Goal: Task Accomplishment & Management: Complete application form

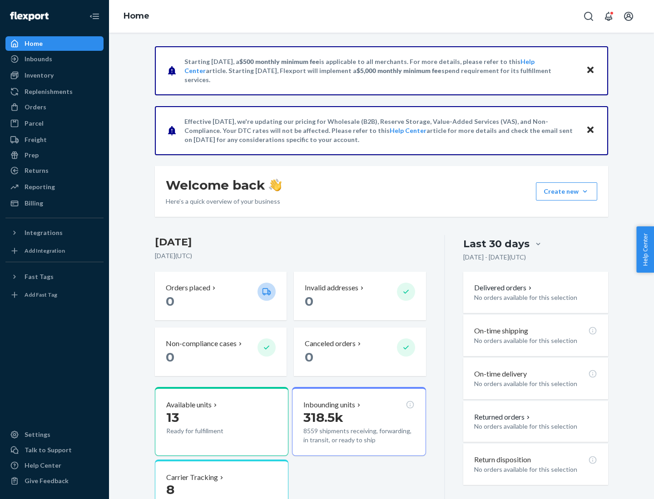
click at [585, 192] on button "Create new Create new inbound Create new order Create new product" at bounding box center [566, 192] width 61 height 18
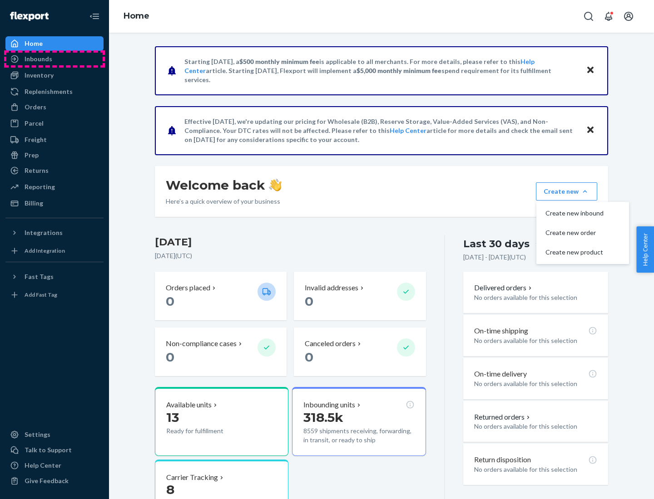
click at [54, 59] on div "Inbounds" at bounding box center [54, 59] width 96 height 13
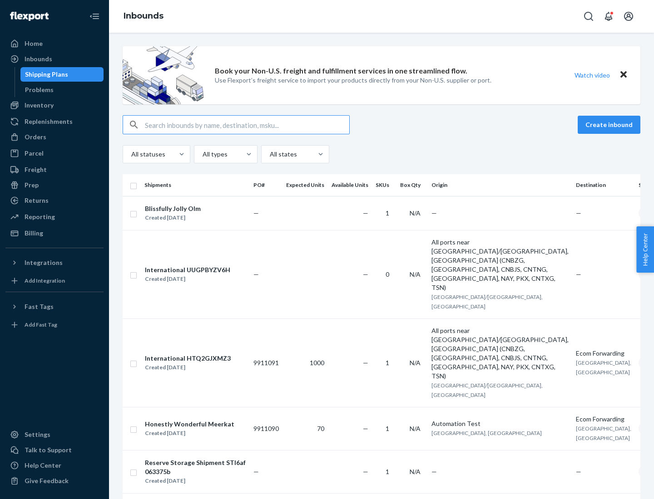
click at [610, 125] on button "Create inbound" at bounding box center [609, 125] width 63 height 18
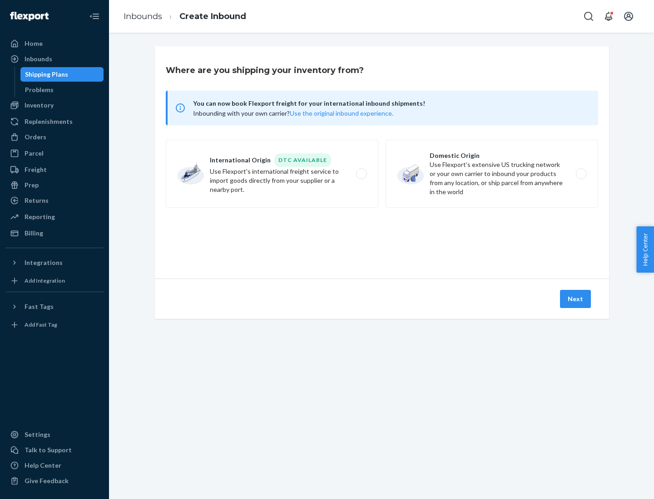
click at [492, 174] on label "Domestic Origin Use Flexport’s extensive US trucking network or your own carrie…" at bounding box center [492, 174] width 213 height 68
click at [581, 174] on input "Domestic Origin Use Flexport’s extensive US trucking network or your own carrie…" at bounding box center [584, 174] width 6 height 6
radio input "true"
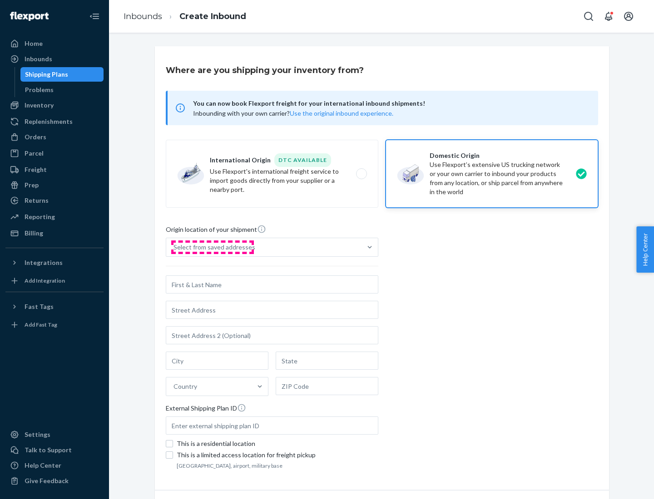
click at [212, 247] on div "Select from saved addresses" at bounding box center [214, 247] width 82 height 9
click at [174, 247] on input "Select from saved addresses" at bounding box center [173, 247] width 1 height 9
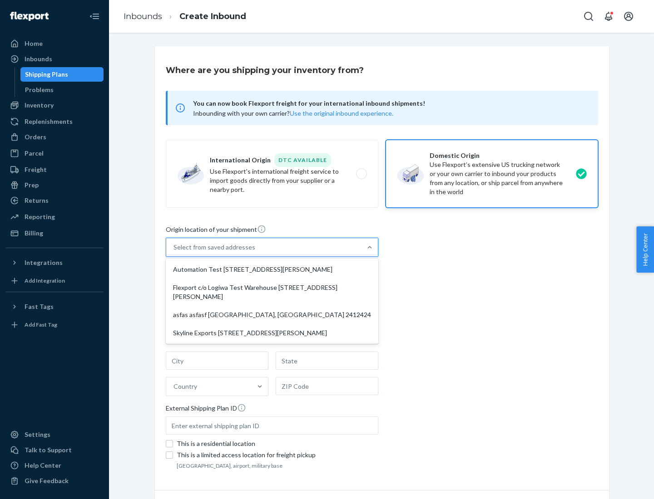
scroll to position [4, 0]
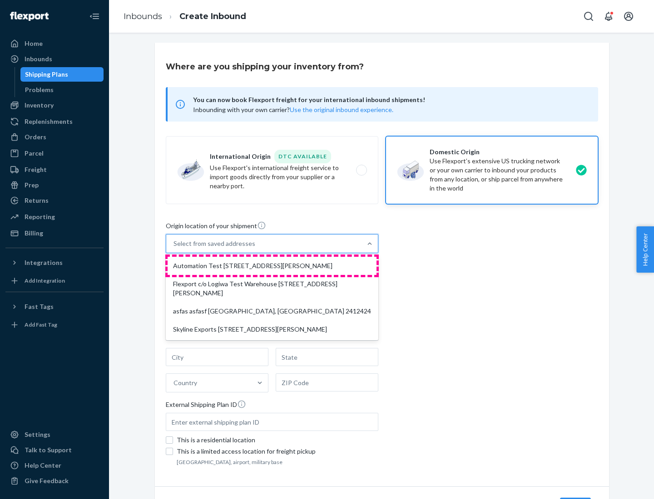
click at [272, 266] on div "Automation Test [STREET_ADDRESS][PERSON_NAME]" at bounding box center [272, 266] width 209 height 18
click at [174, 248] on input "option Automation Test [STREET_ADDRESS][PERSON_NAME] focused, 1 of 4. 4 results…" at bounding box center [173, 243] width 1 height 9
type input "Automation Test"
type input "9th Floor"
type input "[GEOGRAPHIC_DATA]"
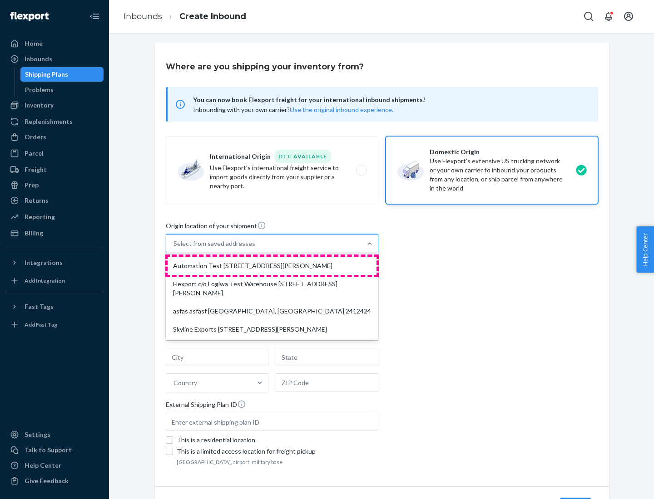
type input "CA"
type input "94104"
type input "[STREET_ADDRESS][PERSON_NAME]"
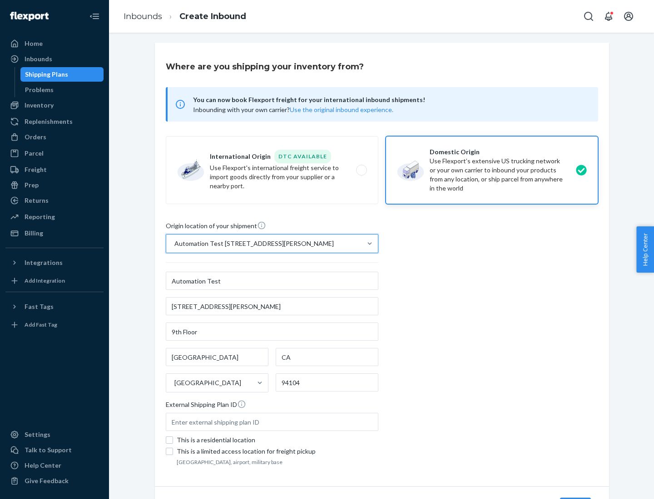
scroll to position [53, 0]
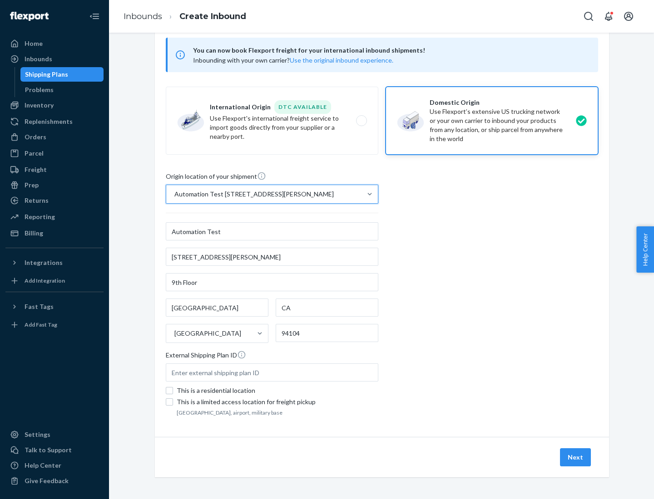
click at [576, 458] on button "Next" at bounding box center [575, 458] width 31 height 18
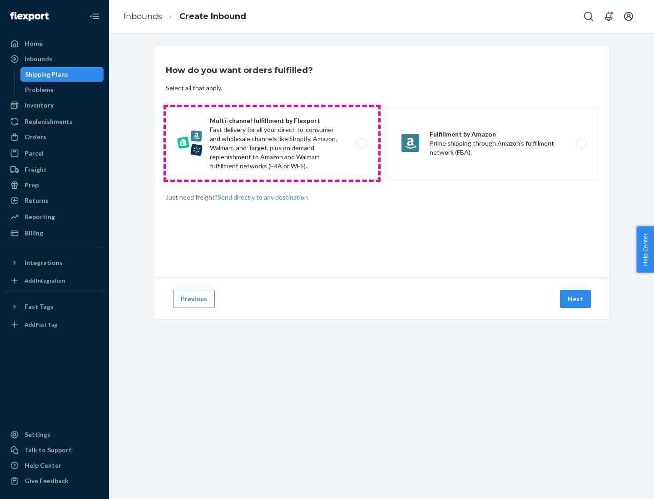
click at [272, 143] on label "Multi-channel fulfillment by Flexport Fast delivery for all your direct-to-cons…" at bounding box center [272, 143] width 213 height 73
click at [361, 143] on input "Multi-channel fulfillment by Flexport Fast delivery for all your direct-to-cons…" at bounding box center [364, 144] width 6 height 6
radio input "true"
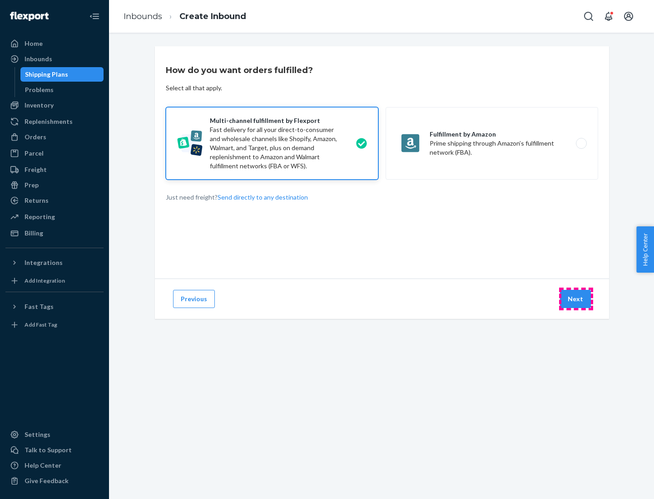
click at [576, 299] on button "Next" at bounding box center [575, 299] width 31 height 18
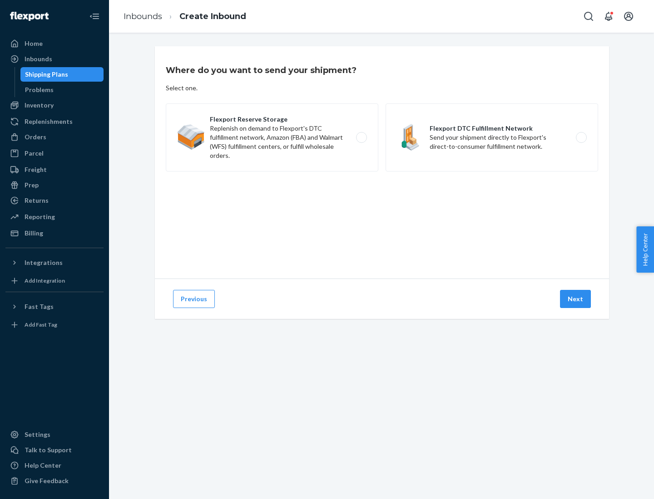
click at [492, 138] on label "Flexport DTC Fulfillment Network Send your shipment directly to Flexport's dire…" at bounding box center [492, 138] width 213 height 68
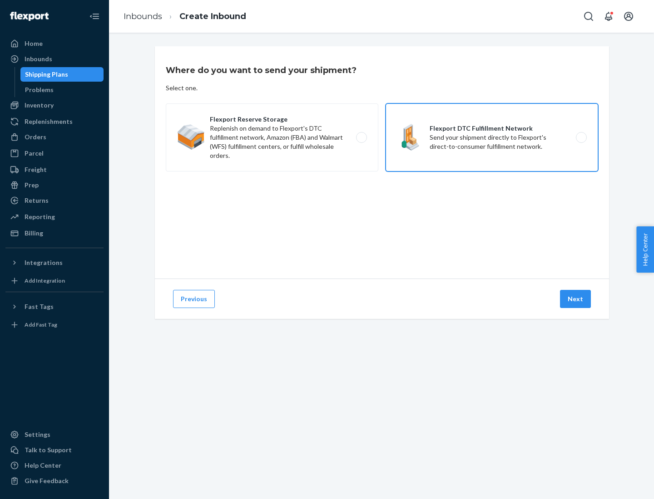
click at [581, 138] on input "Flexport DTC Fulfillment Network Send your shipment directly to Flexport's dire…" at bounding box center [584, 138] width 6 height 6
radio input "true"
click at [576, 299] on button "Next" at bounding box center [575, 299] width 31 height 18
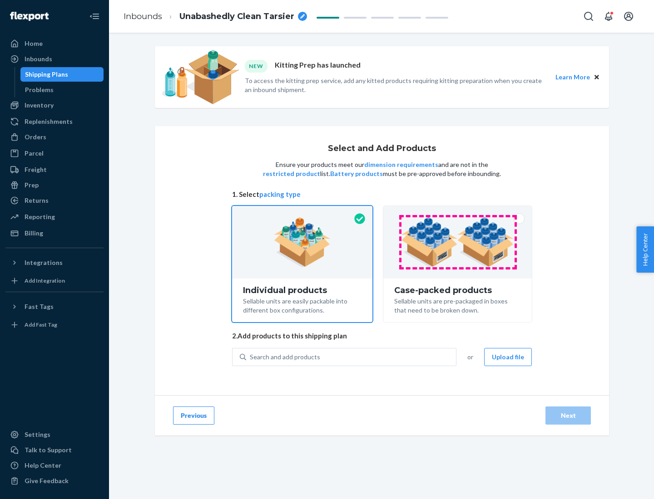
click at [458, 242] on img at bounding box center [457, 243] width 113 height 50
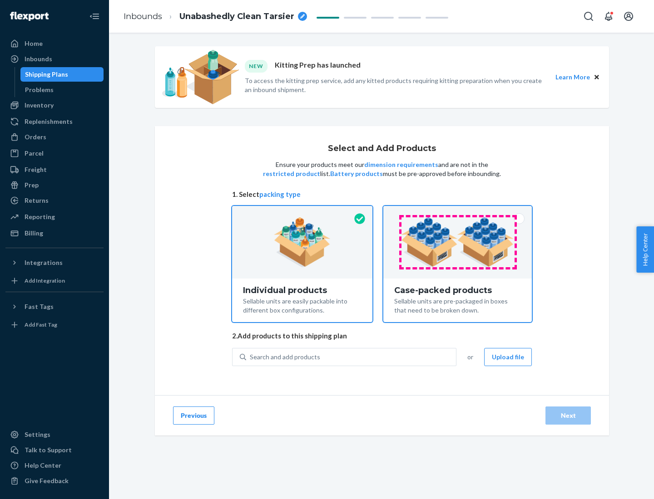
click at [458, 212] on input "Case-packed products Sellable units are pre-packaged in boxes that need to be b…" at bounding box center [458, 209] width 6 height 6
radio input "true"
radio input "false"
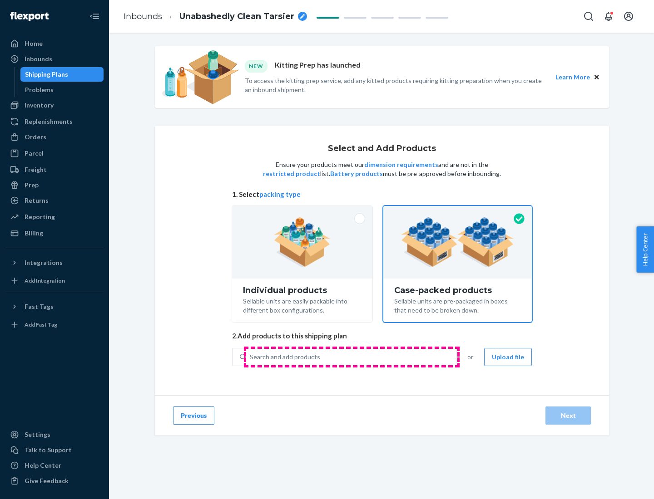
click at [351, 357] on div "Search and add products" at bounding box center [351, 357] width 210 height 16
click at [251, 357] on input "Search and add products" at bounding box center [250, 357] width 1 height 9
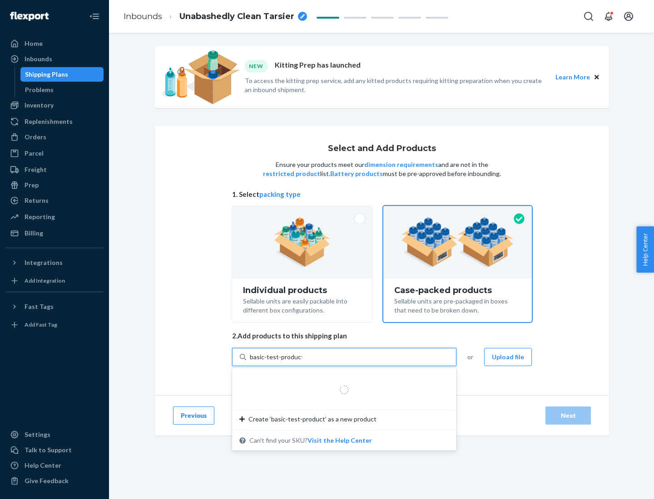
type input "basic-test-product-1"
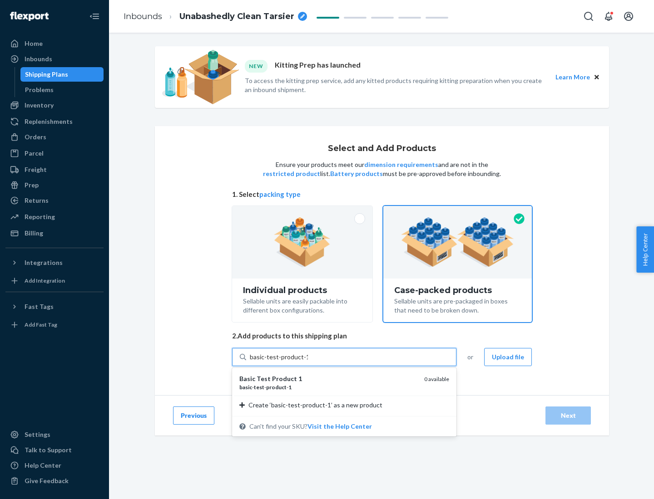
click at [328, 387] on div "basic - test - product - 1" at bounding box center [328, 388] width 178 height 8
click at [308, 362] on input "basic-test-product-1" at bounding box center [279, 357] width 58 height 9
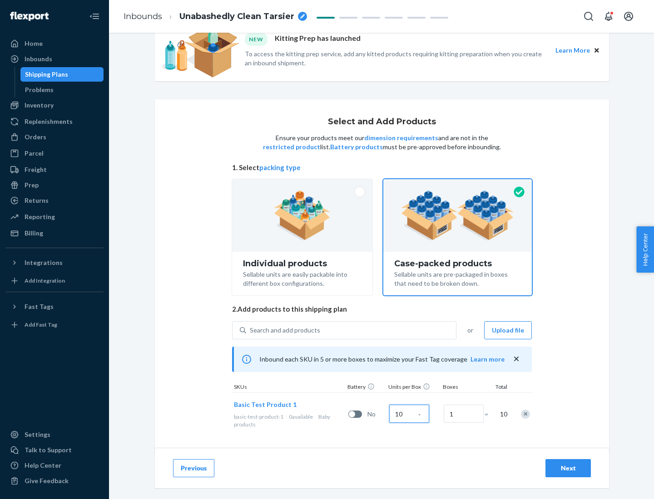
scroll to position [33, 0]
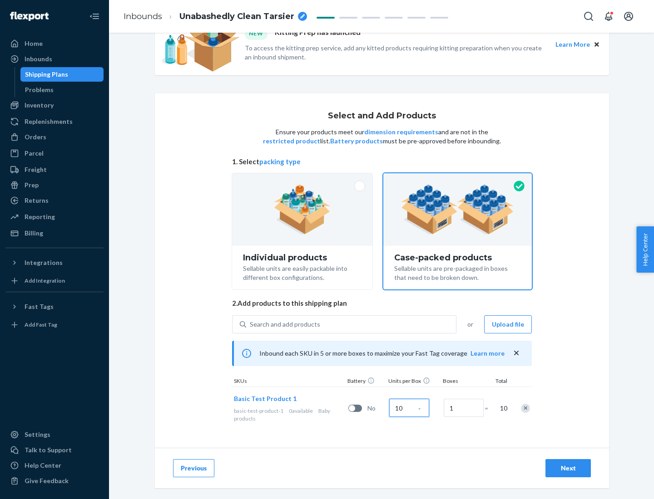
type input "10"
type input "7"
click at [568, 469] on div "Next" at bounding box center [568, 468] width 30 height 9
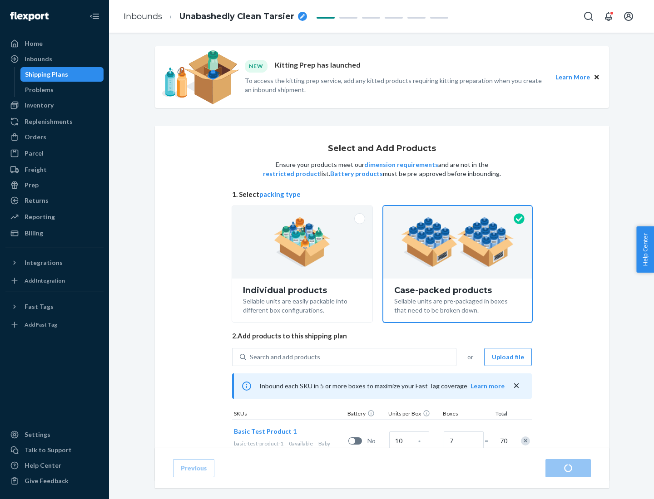
radio input "true"
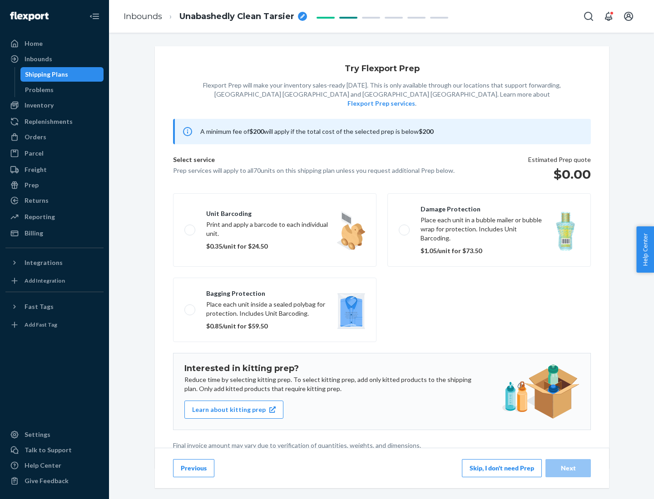
scroll to position [2, 0]
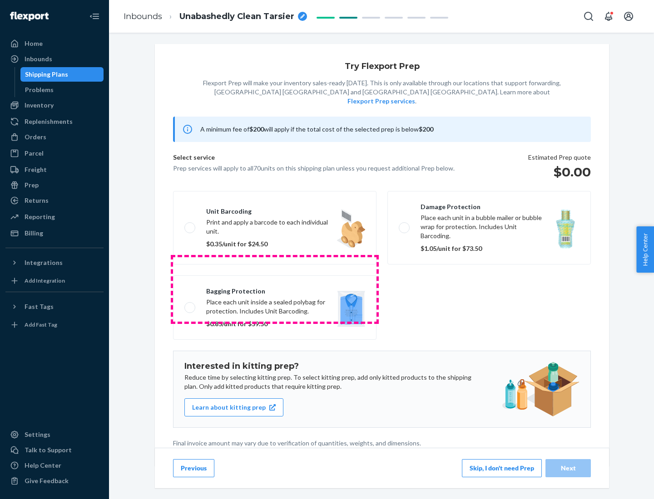
click at [275, 289] on label "Bagging protection Place each unit inside a sealed polybag for protection. Incl…" at bounding box center [274, 308] width 203 height 64
click at [190, 305] on input "Bagging protection Place each unit inside a sealed polybag for protection. Incl…" at bounding box center [187, 308] width 6 height 6
checkbox input "true"
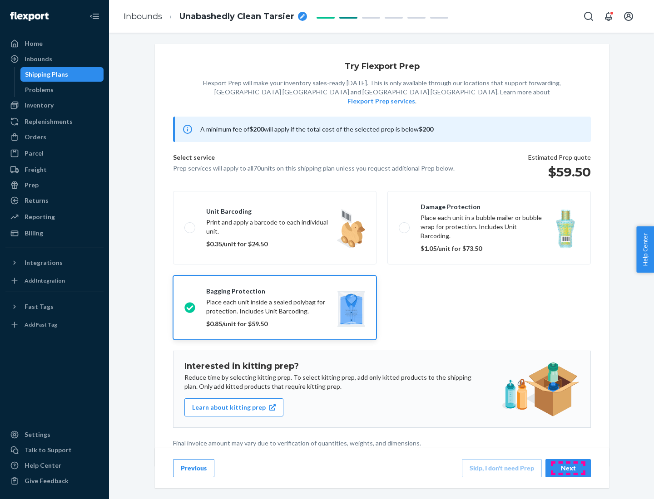
click at [568, 468] on div "Next" at bounding box center [568, 468] width 30 height 9
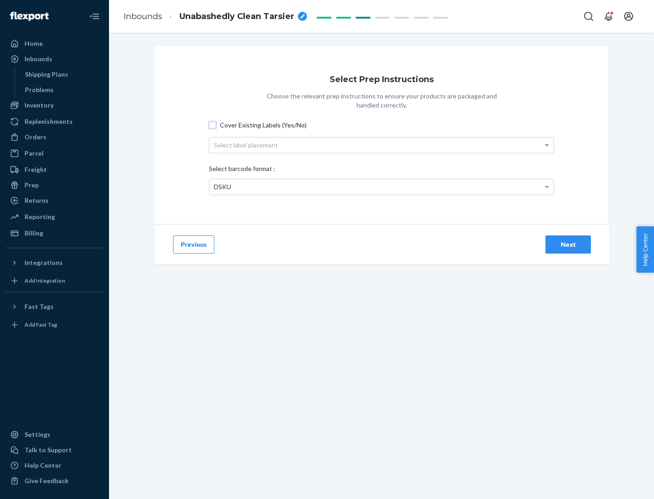
click at [213, 125] on input "Cover Existing Labels (Yes/No)" at bounding box center [212, 125] width 7 height 7
checkbox input "true"
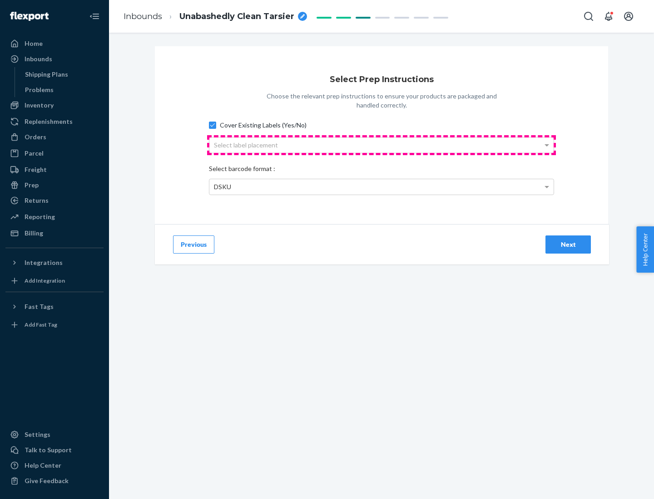
click at [381, 145] on div "Select label placement" at bounding box center [381, 145] width 344 height 15
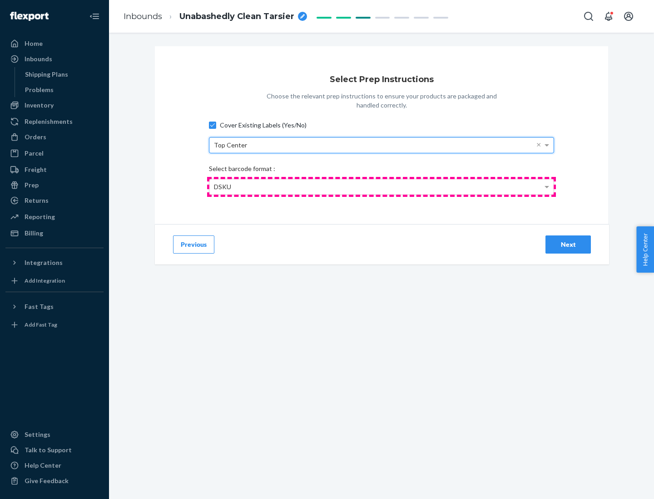
click at [381, 187] on div "DSKU" at bounding box center [381, 186] width 344 height 15
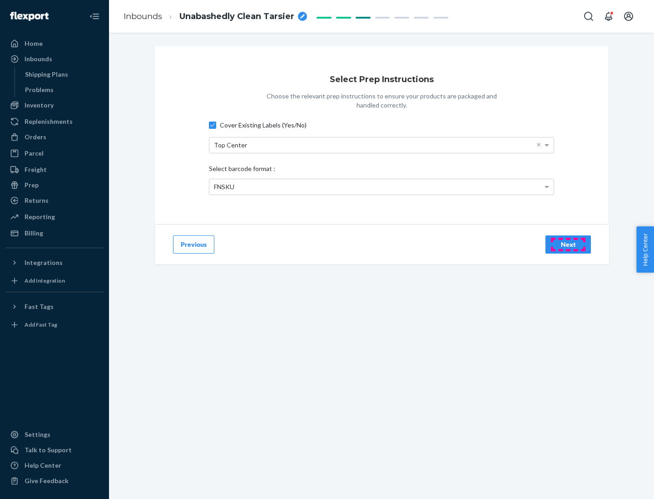
click at [568, 244] on div "Next" at bounding box center [568, 244] width 30 height 9
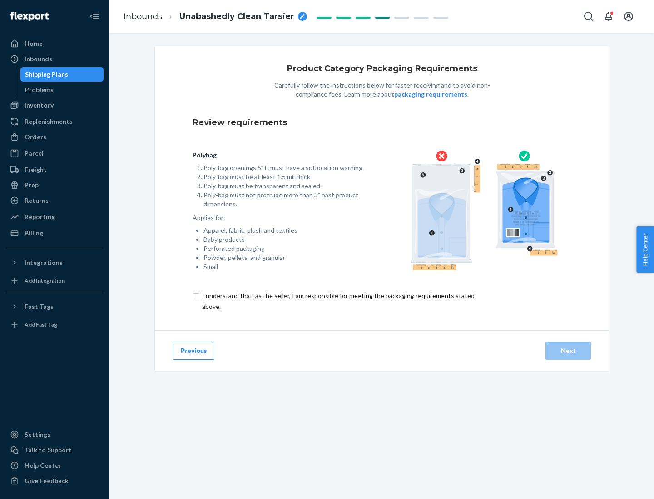
click at [337, 301] on input "checkbox" at bounding box center [344, 302] width 302 height 22
checkbox input "true"
click at [568, 351] on div "Next" at bounding box center [568, 350] width 30 height 9
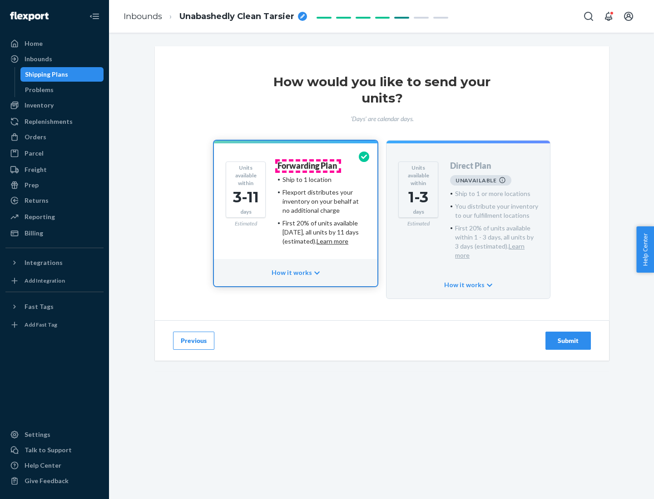
click at [308, 166] on h4 "Forwarding Plan" at bounding box center [306, 166] width 59 height 9
click at [568, 336] on div "Submit" at bounding box center [568, 340] width 30 height 9
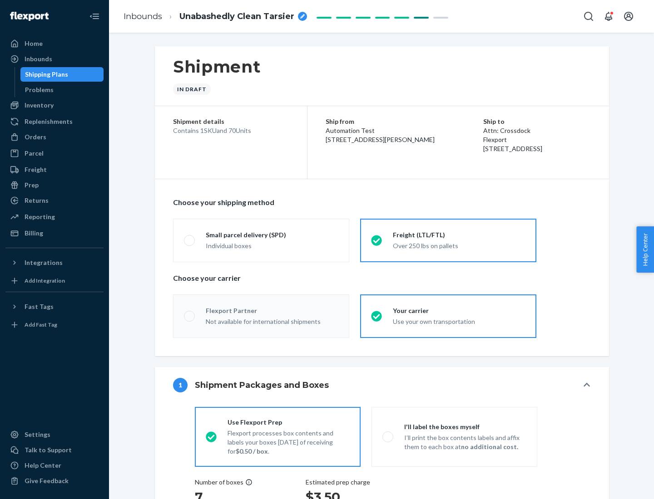
radio input "true"
radio input "false"
radio input "true"
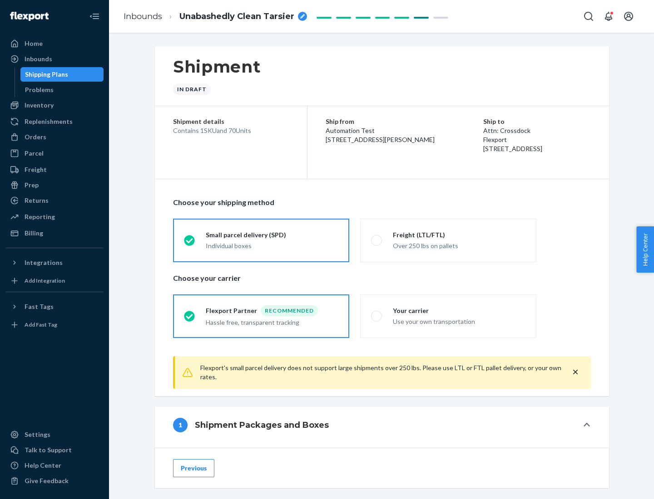
click at [272, 245] on div "Individual boxes" at bounding box center [272, 246] width 133 height 9
click at [190, 243] on input "Small parcel delivery (SPD) Individual boxes" at bounding box center [187, 240] width 6 height 6
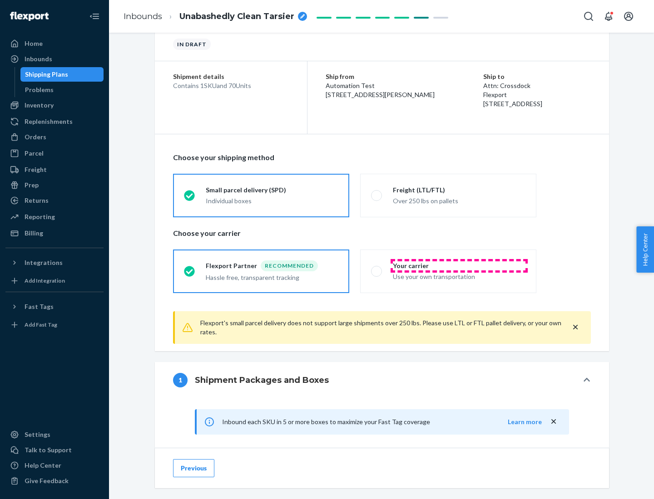
click at [459, 266] on div "Your carrier" at bounding box center [459, 266] width 133 height 9
click at [377, 268] on input "Your carrier Use your own transportation" at bounding box center [374, 271] width 6 height 6
radio input "true"
radio input "false"
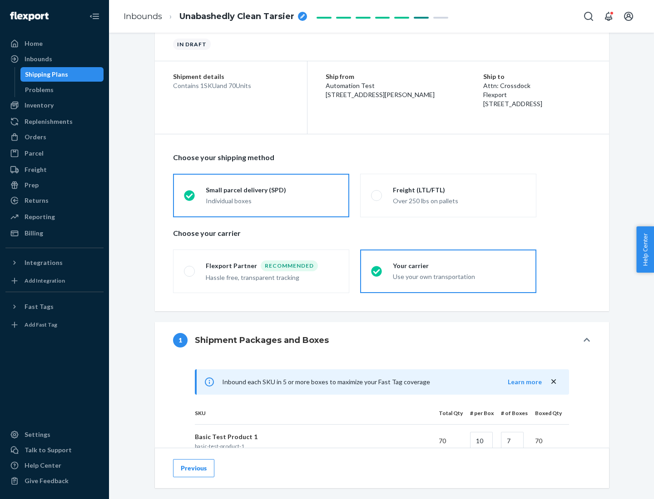
scroll to position [220, 0]
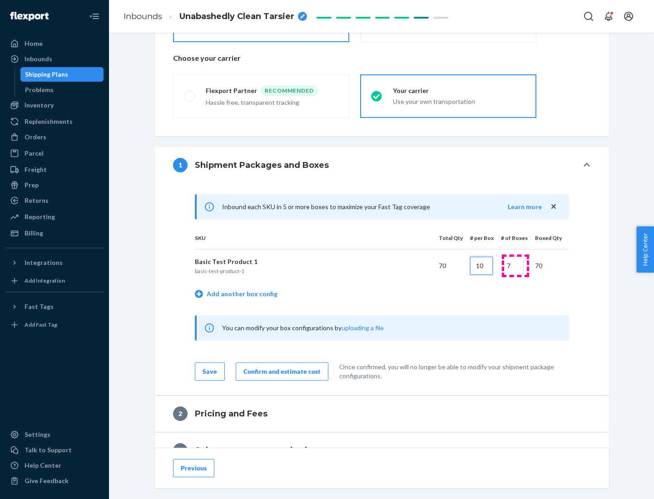
type input "10"
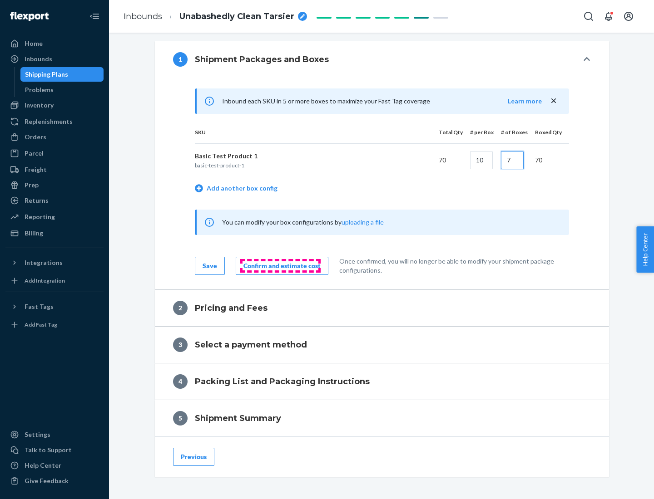
type input "7"
click at [280, 266] on div "Confirm and estimate cost" at bounding box center [281, 266] width 77 height 9
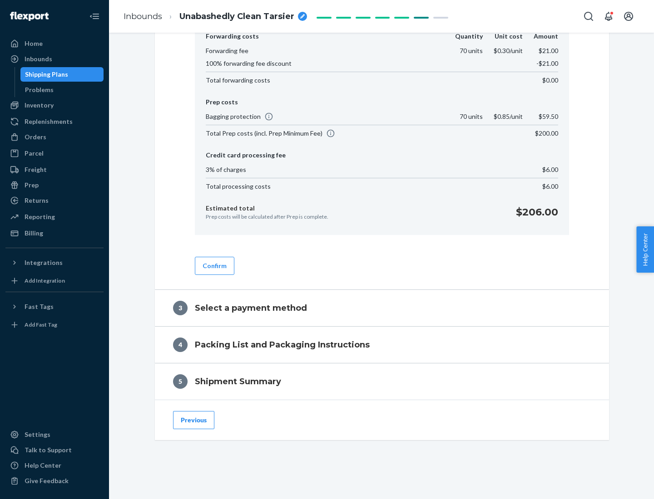
click at [214, 266] on button "Confirm" at bounding box center [215, 266] width 40 height 18
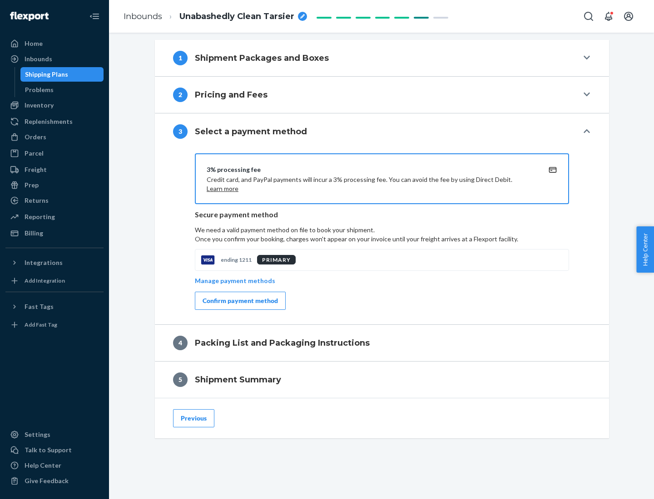
scroll to position [327, 0]
click at [239, 301] on div "Confirm payment method" at bounding box center [240, 301] width 75 height 9
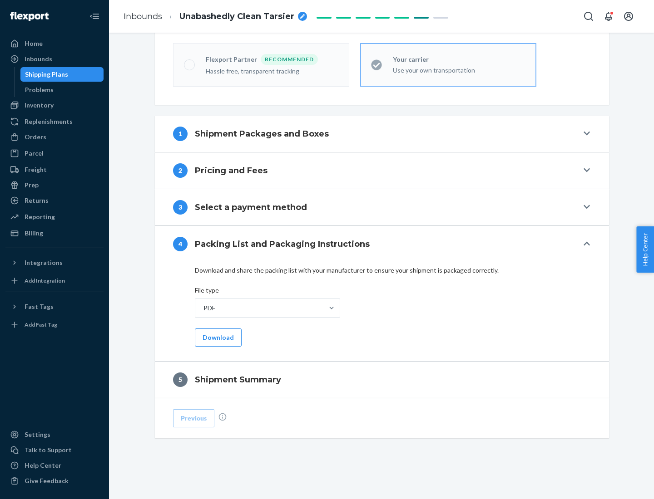
scroll to position [252, 0]
click at [217, 337] on button "Download" at bounding box center [218, 338] width 47 height 18
